Goal: Check status: Check status

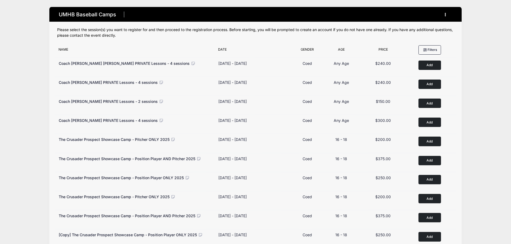
click at [444, 12] on button "button" at bounding box center [446, 14] width 14 height 9
click at [411, 22] on div "My Account Logout" at bounding box center [420, 34] width 67 height 31
click at [409, 25] on link "My Account" at bounding box center [420, 28] width 62 height 10
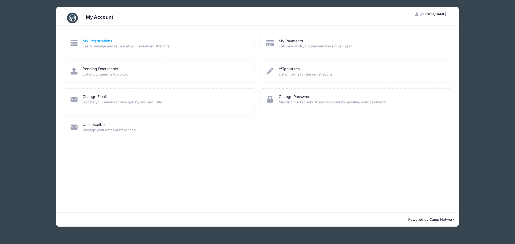
click at [107, 42] on link "My Registrations" at bounding box center [98, 41] width 30 height 6
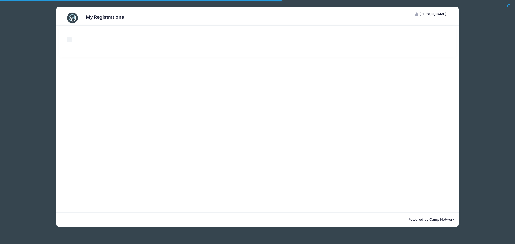
select select "50"
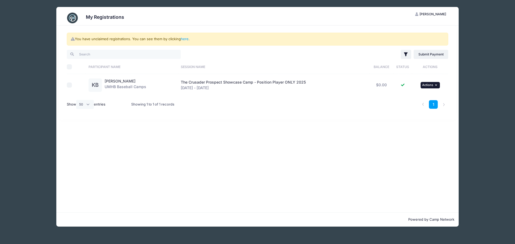
click at [432, 85] on span "Actions" at bounding box center [427, 85] width 11 height 4
click at [234, 82] on span "The Crusader Prospect Showcase Camp - Position Player ONLY 2025" at bounding box center [243, 82] width 125 height 5
click at [216, 90] on div "The Crusader Prospect Showcase Camp - Position Player ONLY 2025 Oct 12 - Oct 12…" at bounding box center [274, 85] width 186 height 11
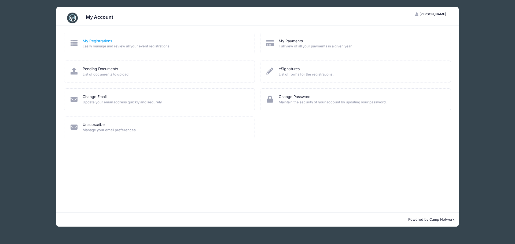
click at [98, 41] on link "My Registrations" at bounding box center [98, 41] width 30 height 6
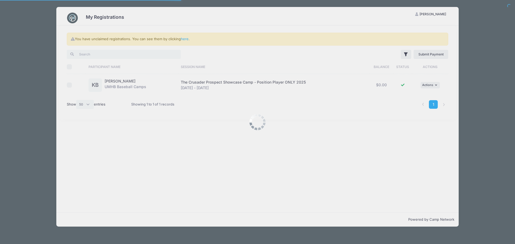
select select "50"
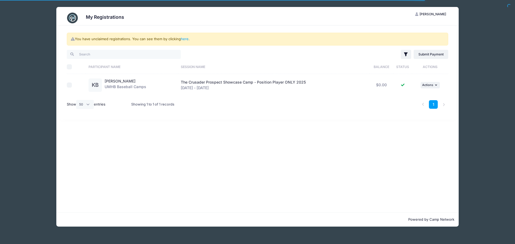
click at [233, 83] on span "The Crusader Prospect Showcase Camp - Position Player ONLY 2025" at bounding box center [243, 82] width 125 height 5
drag, startPoint x: 185, startPoint y: 87, endPoint x: 121, endPoint y: 84, distance: 64.4
click at [184, 87] on div "The Crusader Prospect Showcase Camp - Position Player ONLY 2025 Oct 12 - Oct 12…" at bounding box center [274, 85] width 186 height 11
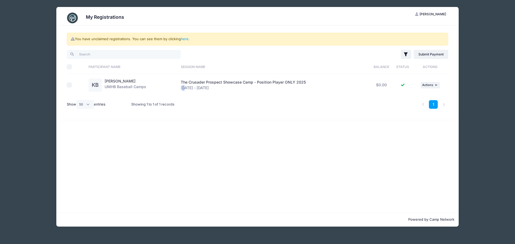
click at [68, 86] on input "checkbox" at bounding box center [69, 85] width 5 height 5
checkbox input "true"
click at [273, 84] on span "The Crusader Prospect Showcase Camp - Position Player ONLY 2025" at bounding box center [243, 82] width 125 height 5
click at [200, 86] on div "The Crusader Prospect Showcase Camp - Position Player ONLY 2025 Oct 12 - Oct 12…" at bounding box center [274, 85] width 186 height 11
click at [130, 82] on div "Kyle Bias UMHB Baseball Camps" at bounding box center [126, 85] width 42 height 13
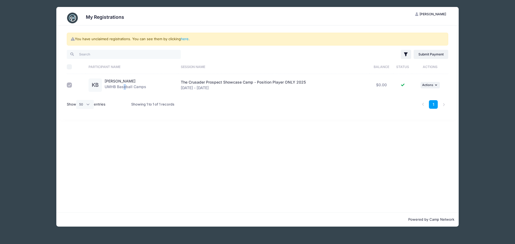
click at [124, 86] on div "Kyle Bias UMHB Baseball Camps" at bounding box center [126, 85] width 42 height 13
click at [118, 80] on link "[PERSON_NAME]" at bounding box center [120, 81] width 31 height 5
click at [114, 90] on div "Kyle Bias UMHB Baseball Camps" at bounding box center [126, 85] width 42 height 13
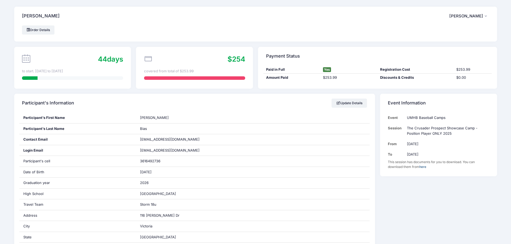
click at [57, 28] on div "Order Details" at bounding box center [255, 29] width 467 height 9
click at [21, 31] on div "Order Details" at bounding box center [255, 33] width 483 height 16
click at [26, 31] on link "Order Details" at bounding box center [38, 29] width 33 height 9
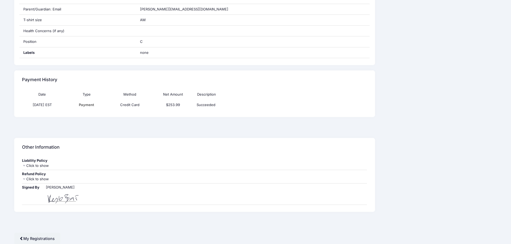
scroll to position [272, 0]
click at [34, 176] on div "Refund Policy" at bounding box center [194, 173] width 345 height 5
click at [38, 178] on div "Click to show" at bounding box center [194, 179] width 345 height 5
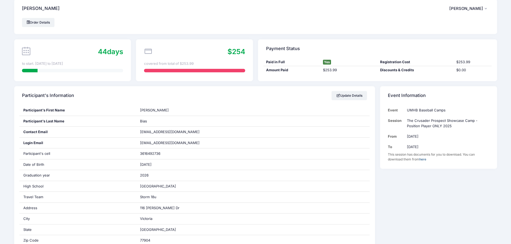
scroll to position [0, 0]
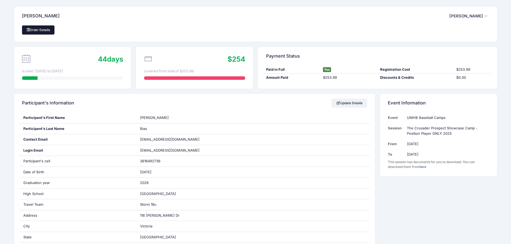
click at [40, 31] on link "Order Details" at bounding box center [38, 29] width 33 height 9
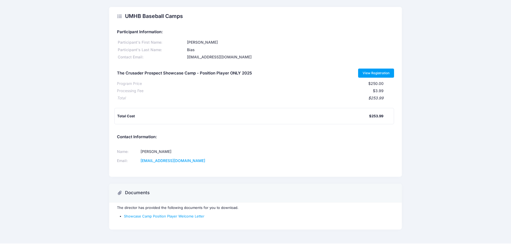
click at [384, 72] on link "View Registration" at bounding box center [376, 73] width 36 height 9
